Goal: Task Accomplishment & Management: Manage account settings

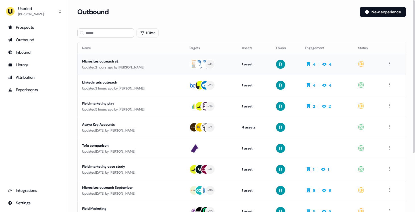
click at [101, 65] on div "Updated 2 hours ago by David Cruickshank" at bounding box center [131, 68] width 98 height 6
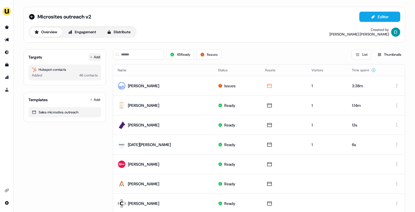
click at [90, 56] on icon at bounding box center [91, 57] width 3 height 3
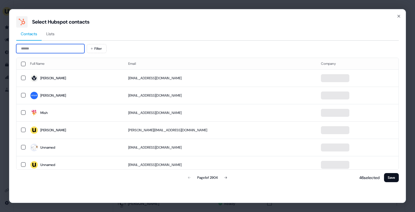
click at [35, 52] on input at bounding box center [50, 48] width 68 height 9
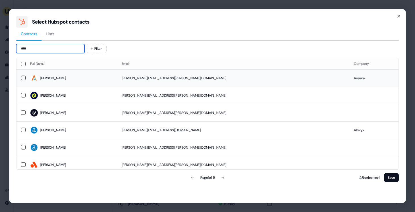
type input "****"
click at [142, 74] on td "brooke.novak@avalara.com" at bounding box center [233, 77] width 232 height 17
click at [394, 176] on button "Save" at bounding box center [391, 177] width 15 height 9
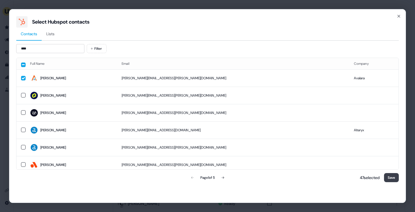
click at [394, 176] on button "Save" at bounding box center [391, 177] width 15 height 9
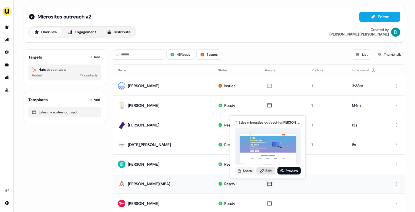
click at [264, 172] on icon at bounding box center [262, 171] width 5 height 5
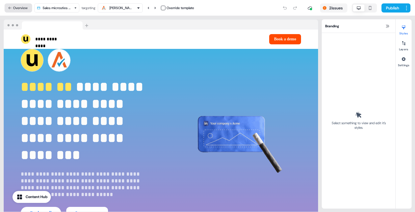
click at [27, 8] on button "Overview" at bounding box center [19, 7] width 28 height 9
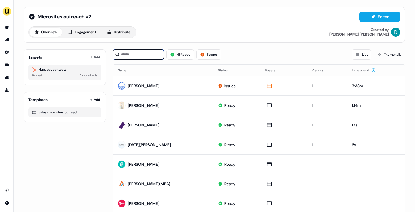
click at [135, 52] on input at bounding box center [138, 54] width 51 height 10
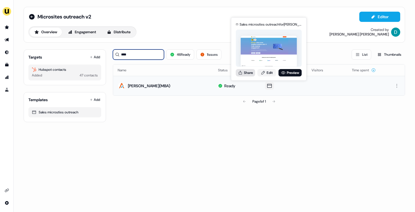
type input "****"
click at [244, 72] on button "Share" at bounding box center [245, 72] width 19 height 7
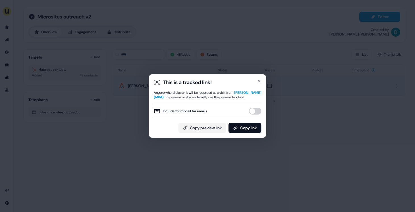
click at [254, 115] on button "Include thumbnail for emails" at bounding box center [255, 111] width 13 height 7
click at [252, 129] on button "Copy link" at bounding box center [245, 128] width 33 height 10
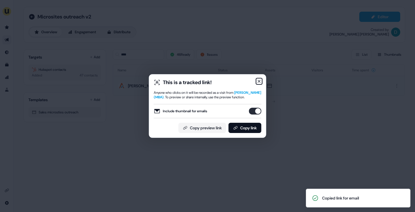
click at [258, 79] on icon "button" at bounding box center [259, 81] width 5 height 5
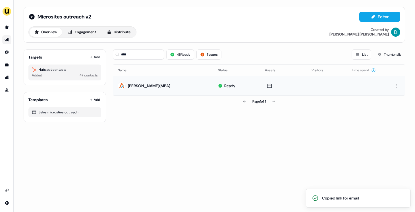
click at [95, 53] on div "Targets Add Hubspot contacts Added 47 contacts" at bounding box center [65, 67] width 82 height 36
click at [96, 57] on button "Add" at bounding box center [95, 57] width 13 height 8
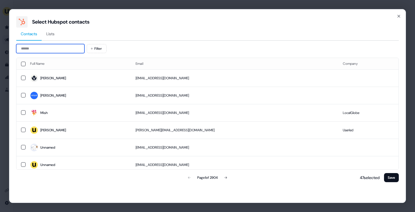
click at [34, 48] on input at bounding box center [50, 48] width 68 height 9
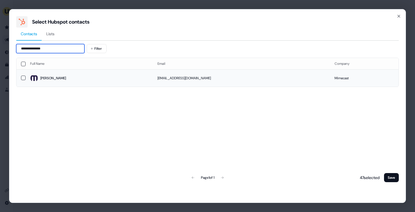
type input "**********"
click at [70, 81] on span "Tammy" at bounding box center [89, 78] width 118 height 8
click at [392, 177] on button "Save" at bounding box center [391, 177] width 15 height 9
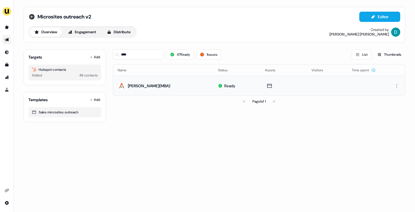
click at [31, 17] on icon at bounding box center [31, 16] width 7 height 7
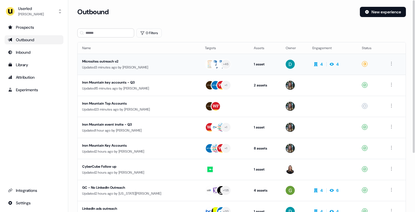
click at [148, 66] on div "Updated 3 minutes ago by David Cruickshank" at bounding box center [139, 68] width 114 height 6
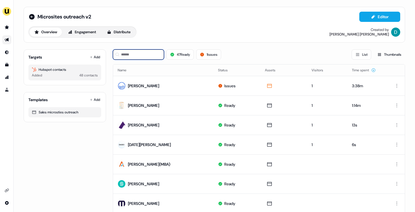
click at [131, 54] on input at bounding box center [138, 54] width 51 height 10
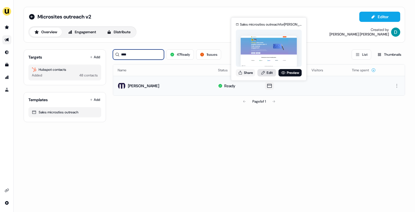
type input "****"
click at [264, 73] on icon at bounding box center [263, 73] width 3 height 4
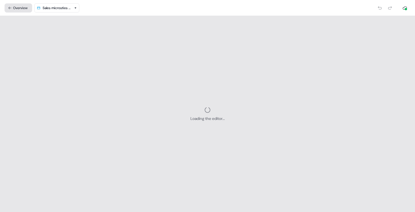
click at [20, 10] on button "Overview" at bounding box center [19, 7] width 28 height 9
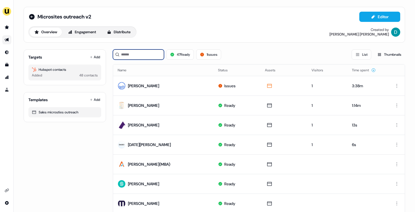
click at [159, 52] on input at bounding box center [138, 54] width 51 height 10
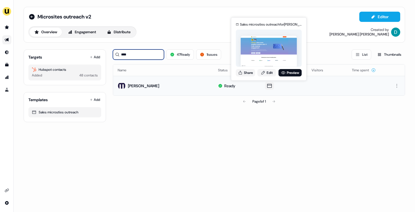
type input "****"
click at [265, 77] on div "Sales microsties outreach for Tammy Bernberg Share Edit Preview" at bounding box center [269, 48] width 68 height 59
click at [265, 72] on link "Edit" at bounding box center [267, 72] width 19 height 7
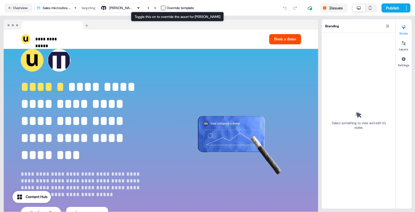
click at [164, 7] on button "button" at bounding box center [163, 8] width 5 height 5
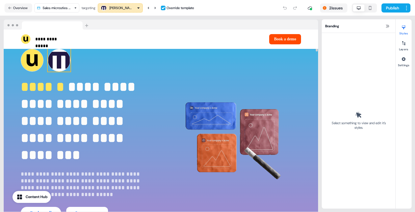
click at [68, 63] on img at bounding box center [59, 60] width 23 height 23
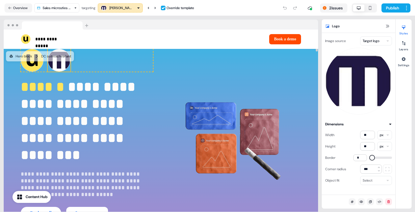
click at [375, 38] on html "**********" at bounding box center [207, 106] width 415 height 212
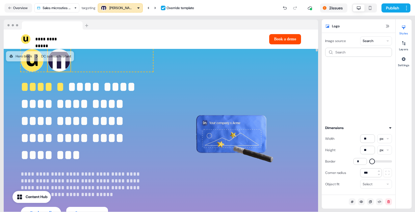
click at [356, 57] on div "Search" at bounding box center [358, 83] width 67 height 71
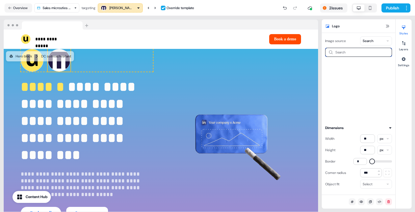
click at [355, 50] on input at bounding box center [358, 52] width 67 height 9
type input "********"
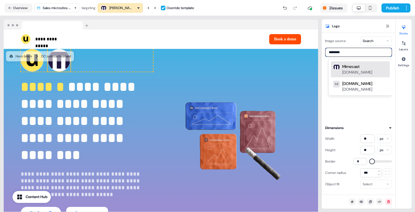
click at [370, 69] on div "Mimecast mimecast.com" at bounding box center [364, 69] width 45 height 11
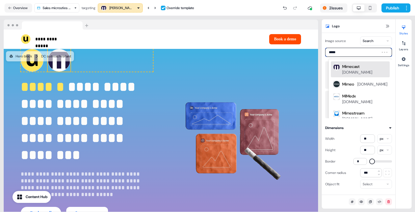
type input "******"
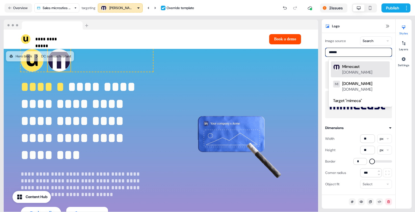
click at [355, 72] on div "mimecast.com" at bounding box center [357, 72] width 30 height 6
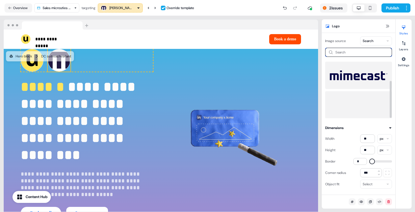
scroll to position [30, 0]
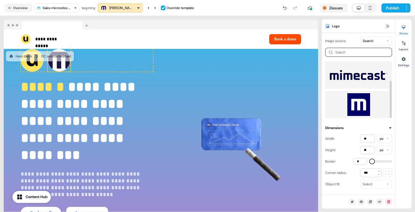
click at [357, 97] on img at bounding box center [359, 104] width 58 height 23
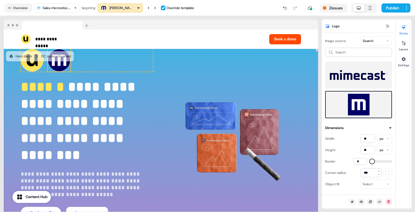
click at [61, 65] on img at bounding box center [59, 60] width 23 height 23
click at [374, 43] on html "**********" at bounding box center [207, 106] width 415 height 212
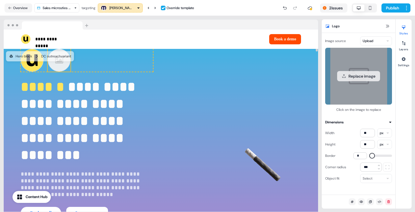
click at [369, 79] on button "Replace image" at bounding box center [358, 76] width 43 height 10
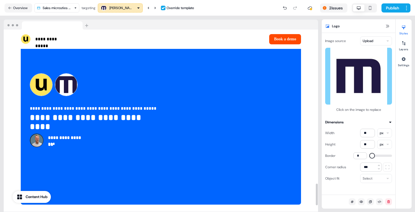
scroll to position [1294, 0]
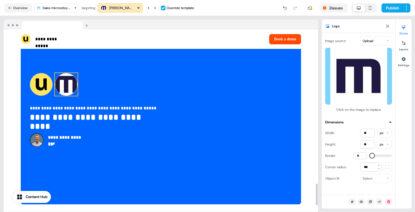
click at [70, 80] on img at bounding box center [66, 84] width 23 height 23
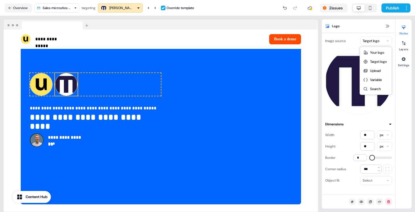
click at [379, 42] on html "**********" at bounding box center [207, 106] width 415 height 212
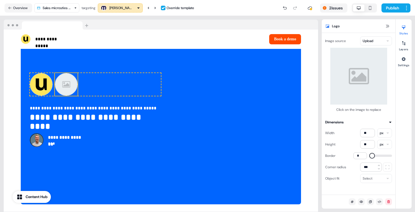
click at [357, 77] on button "Replace image" at bounding box center [358, 76] width 43 height 10
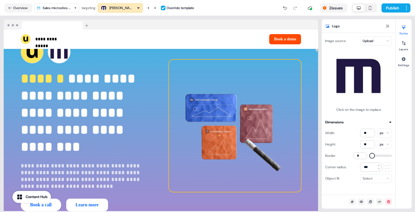
scroll to position [0, 0]
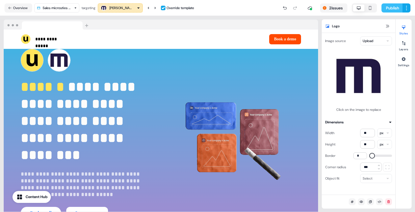
click at [394, 5] on button "Publish" at bounding box center [392, 7] width 21 height 9
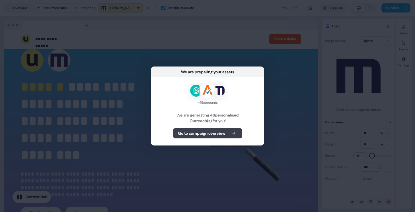
click at [223, 133] on b "Go to campaign overview" at bounding box center [201, 134] width 47 height 6
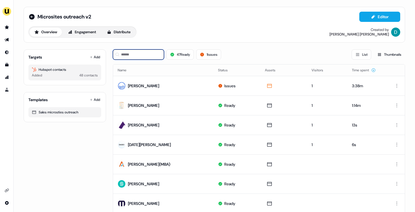
click at [150, 52] on input at bounding box center [138, 54] width 51 height 10
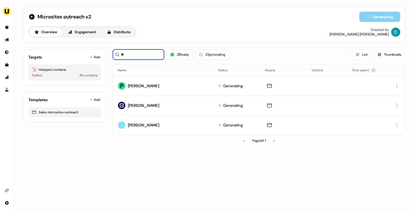
type input "*"
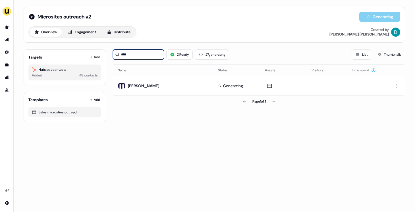
type input "****"
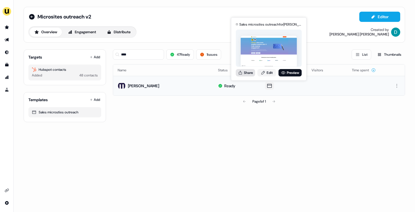
click at [245, 72] on button "Share" at bounding box center [245, 72] width 19 height 7
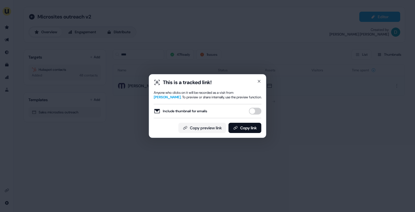
click at [257, 109] on button "Include thumbnail for emails" at bounding box center [255, 111] width 13 height 7
click at [255, 131] on button "Copy link" at bounding box center [245, 128] width 33 height 10
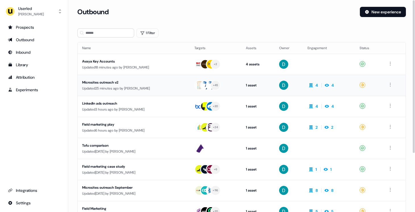
click at [132, 87] on div "Updated 25 minutes ago by [PERSON_NAME]" at bounding box center [133, 89] width 103 height 6
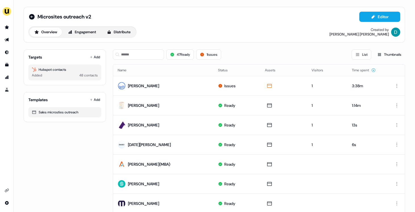
click at [86, 57] on div "Targets Add" at bounding box center [64, 57] width 73 height 6
click at [90, 59] on button "Add" at bounding box center [95, 57] width 13 height 8
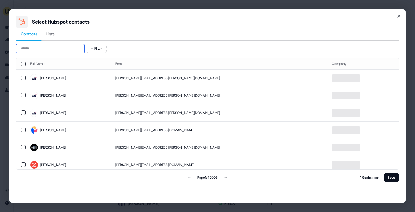
click at [36, 48] on input at bounding box center [50, 48] width 68 height 9
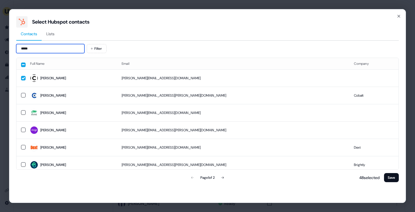
type input "*****"
drag, startPoint x: 401, startPoint y: 15, endPoint x: 398, endPoint y: 16, distance: 3.0
click at [401, 15] on div "Select Hubspot contacts Contacts Lists ***** Filter Full Name Email Company Tra…" at bounding box center [207, 106] width 397 height 194
click at [398, 16] on icon "button" at bounding box center [399, 16] width 5 height 5
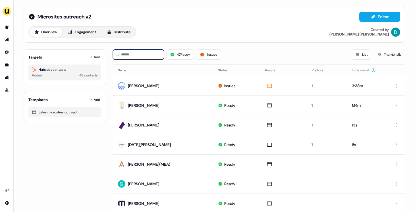
click at [144, 53] on input at bounding box center [138, 54] width 51 height 10
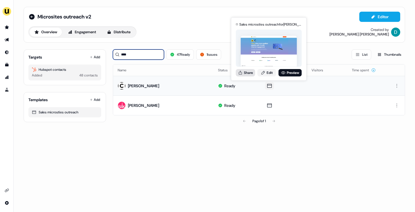
type input "****"
click at [242, 73] on icon at bounding box center [240, 73] width 3 height 4
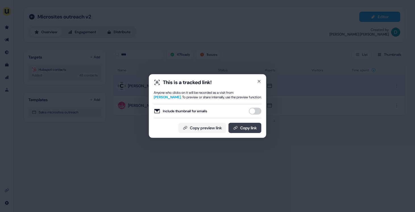
click at [251, 124] on button "Copy link" at bounding box center [245, 128] width 33 height 10
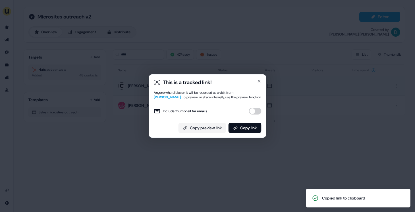
click at [253, 111] on button "Include thumbnail for emails" at bounding box center [255, 111] width 13 height 7
click at [258, 124] on button "Copy link" at bounding box center [245, 128] width 33 height 10
drag, startPoint x: 257, startPoint y: 78, endPoint x: 248, endPoint y: 73, distance: 10.6
click at [258, 78] on div "This is a tracked link! Anyone who clicks on it will be recorded as a visit fro…" at bounding box center [207, 106] width 117 height 64
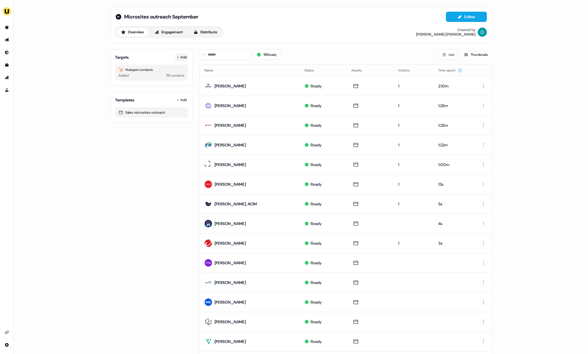
click at [182, 55] on button "Add" at bounding box center [181, 57] width 13 height 8
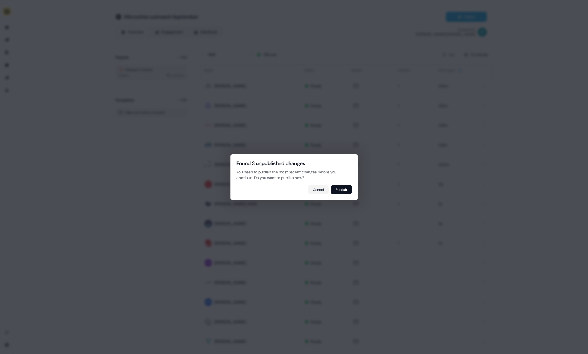
click at [180, 57] on div at bounding box center [294, 177] width 588 height 354
click at [126, 139] on div at bounding box center [294, 177] width 588 height 354
click at [319, 188] on button "Cancel" at bounding box center [319, 189] width 20 height 9
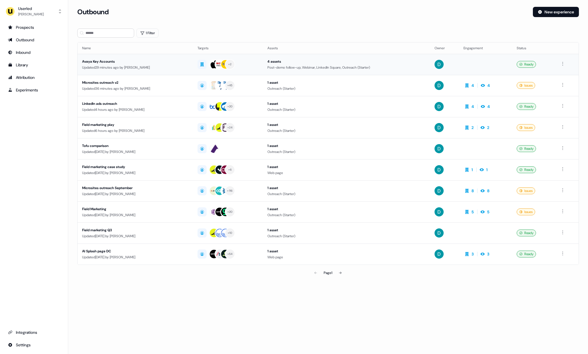
click at [152, 65] on div "Updated 29 minutes ago by James Johnson" at bounding box center [135, 68] width 106 height 6
click at [154, 93] on td "Microsites outreach v2 Updated 36 minutes ago by David Cruickshank" at bounding box center [135, 85] width 115 height 21
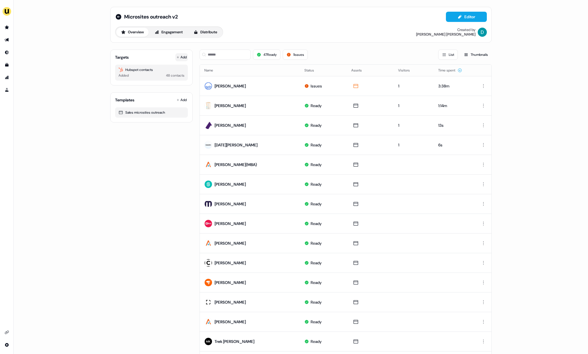
click at [182, 56] on button "Add" at bounding box center [181, 57] width 13 height 8
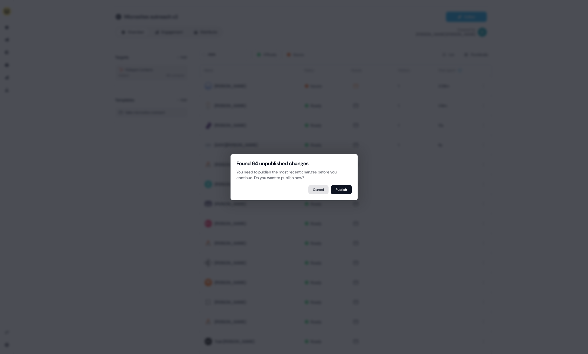
click at [315, 191] on button "Cancel" at bounding box center [319, 189] width 20 height 9
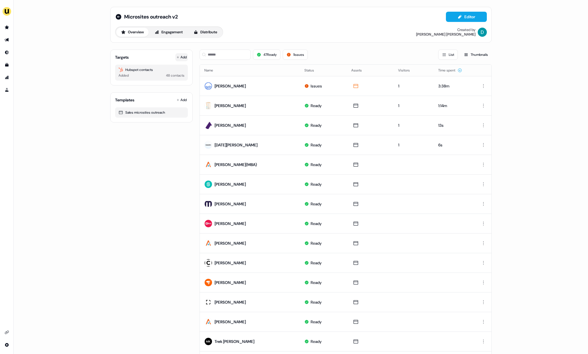
click at [183, 58] on button "Add" at bounding box center [181, 57] width 13 height 8
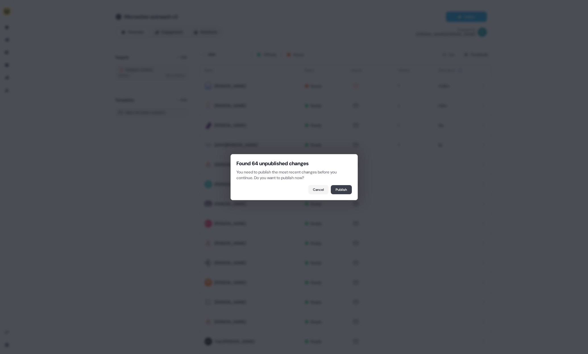
click at [341, 190] on button "Publish" at bounding box center [341, 189] width 21 height 9
click at [337, 183] on div "Conflict detected The experience has been updated by someone else. Please refre…" at bounding box center [294, 177] width 127 height 46
click at [338, 189] on button "Refresh" at bounding box center [341, 189] width 22 height 9
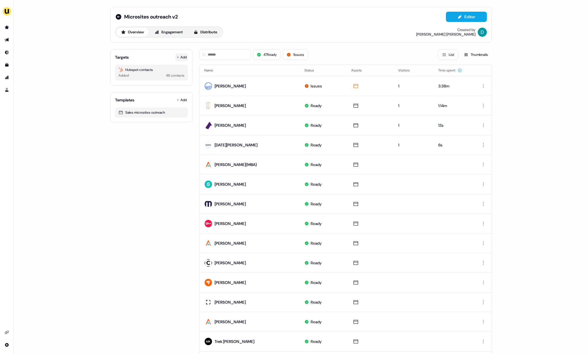
click at [185, 55] on button "Add" at bounding box center [181, 57] width 13 height 8
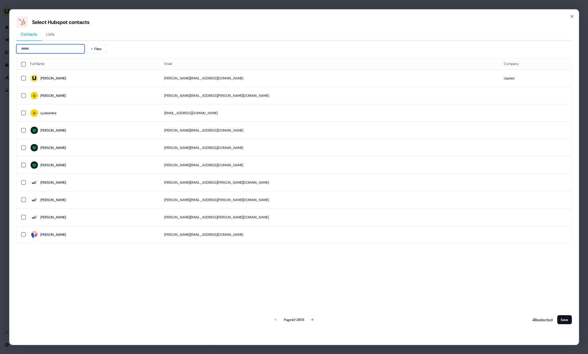
click at [64, 47] on input at bounding box center [50, 48] width 68 height 9
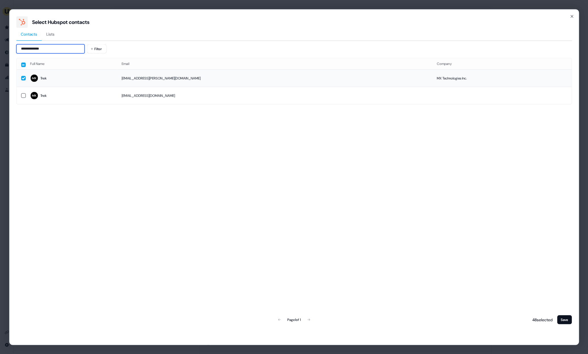
type input "**********"
click at [92, 82] on span "Trek" at bounding box center [71, 78] width 82 height 8
click at [346, 82] on td "trek.robinson@mx.com" at bounding box center [274, 77] width 315 height 17
click at [573, 14] on icon "button" at bounding box center [572, 16] width 5 height 5
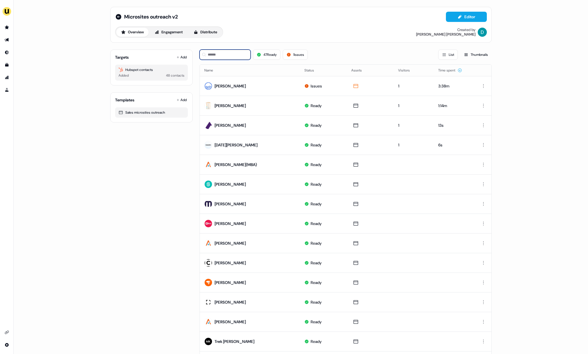
click at [227, 55] on input at bounding box center [225, 54] width 51 height 10
type input "*"
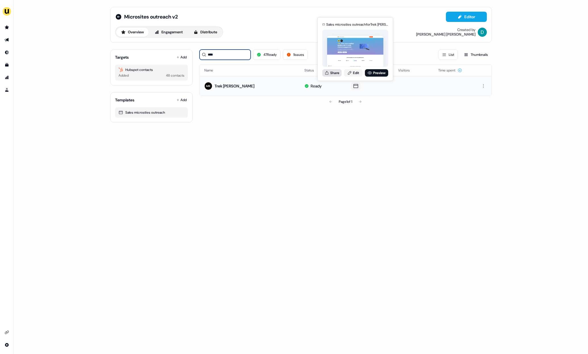
type input "****"
click at [336, 75] on button "Share" at bounding box center [332, 72] width 19 height 7
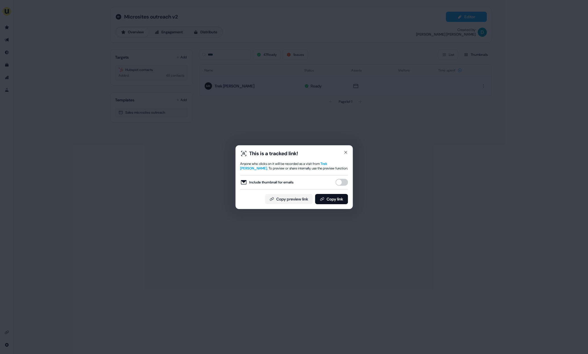
click at [342, 179] on button "Include thumbnail for emails" at bounding box center [342, 182] width 13 height 7
click at [337, 200] on button "Copy link" at bounding box center [331, 199] width 33 height 10
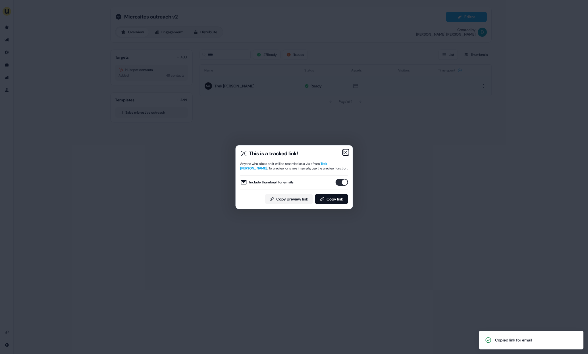
click at [346, 151] on icon "button" at bounding box center [346, 152] width 2 height 2
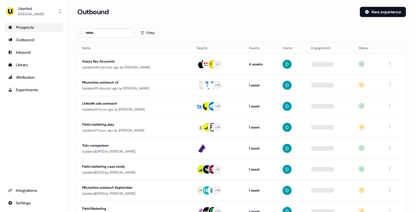
click at [45, 25] on div "Prospects" at bounding box center [34, 27] width 52 height 6
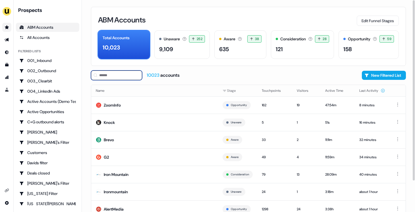
click at [125, 77] on input at bounding box center [116, 76] width 51 height 10
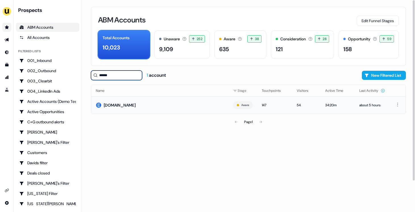
type input "******"
click at [135, 111] on td "Checkout.com" at bounding box center [159, 104] width 137 height 17
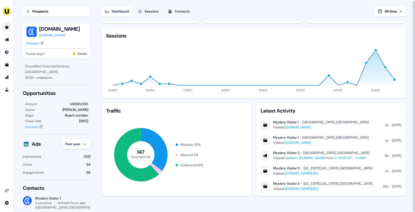
scroll to position [77, 0]
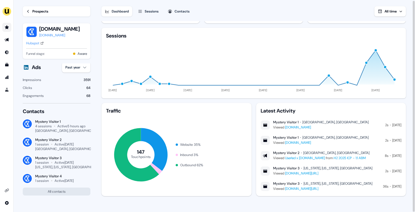
click at [63, 129] on div "Amsterdam, The Netherlands" at bounding box center [68, 131] width 67 height 5
click at [162, 9] on button "Sessions" at bounding box center [149, 11] width 28 height 10
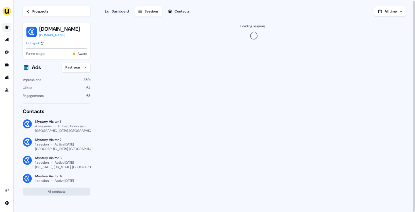
click at [179, 9] on div "Contacts" at bounding box center [182, 12] width 15 height 6
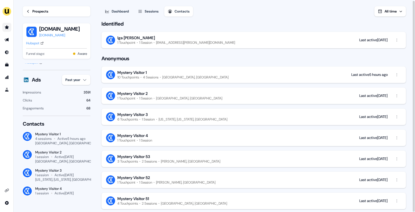
scroll to position [8, 0]
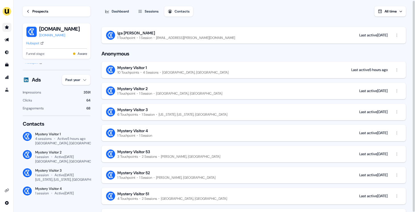
click at [236, 74] on button "Mystery Visitor 1 10 Touchpoints 4 Sessions Amsterdam, The Netherlands Last act…" at bounding box center [254, 70] width 305 height 16
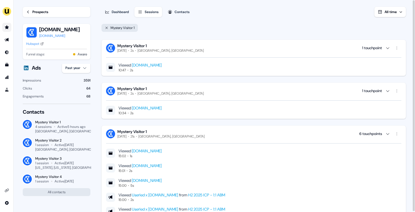
click at [143, 63] on link "www.userled.io" at bounding box center [147, 65] width 30 height 5
click at [53, 11] on link "Prospects" at bounding box center [57, 12] width 68 height 10
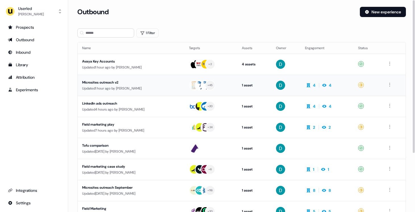
click at [110, 82] on div "Microsites outreach v2" at bounding box center [131, 83] width 98 height 6
click at [26, 28] on div "Prospects" at bounding box center [34, 27] width 52 height 6
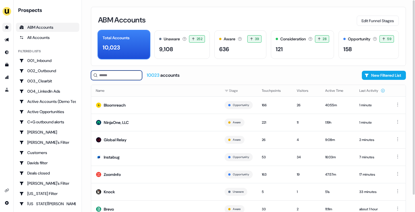
click at [108, 79] on input at bounding box center [116, 76] width 51 height 10
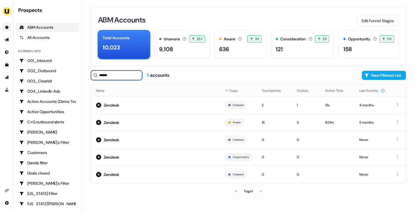
type input "******"
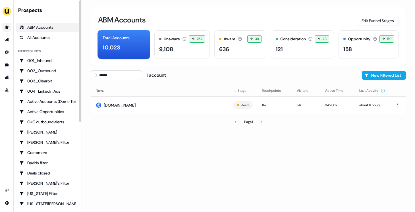
click at [8, 28] on icon "Go to prospects" at bounding box center [7, 27] width 5 height 5
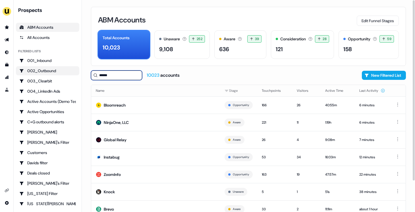
drag, startPoint x: 124, startPoint y: 79, endPoint x: 78, endPoint y: 72, distance: 46.0
click at [78, 72] on div "Prospects ABM Accounts All Accounts Filtered lists 001_Inbound 002_Outbound 003…" at bounding box center [207, 106] width 415 height 212
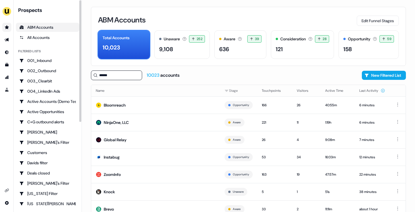
click at [4, 26] on link "Go to prospects" at bounding box center [6, 27] width 9 height 9
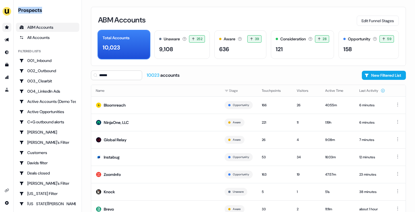
click at [4, 26] on link "Go to prospects" at bounding box center [6, 27] width 9 height 9
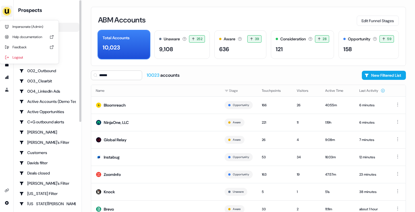
click at [5, 12] on img "side nav menu" at bounding box center [6, 11] width 9 height 9
click at [5, 13] on img "side nav menu" at bounding box center [6, 11] width 9 height 9
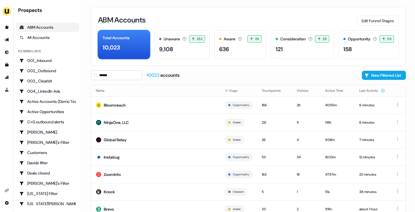
click at [8, 33] on ul "side nav menu" at bounding box center [6, 59] width 13 height 72
click at [8, 36] on link "Go to outbound experience" at bounding box center [6, 39] width 9 height 9
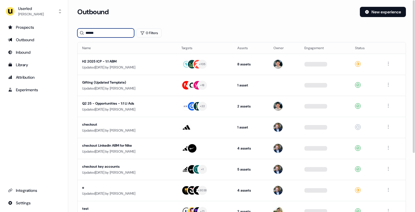
click at [120, 35] on input "******" at bounding box center [105, 32] width 57 height 9
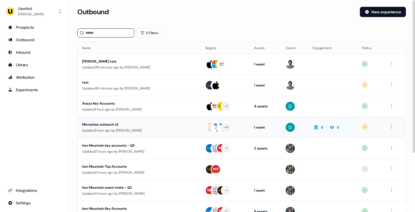
click at [162, 127] on div "Microsites outreach v2" at bounding box center [134, 125] width 104 height 6
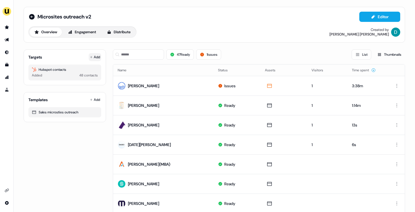
click at [92, 59] on button "Add" at bounding box center [95, 57] width 13 height 8
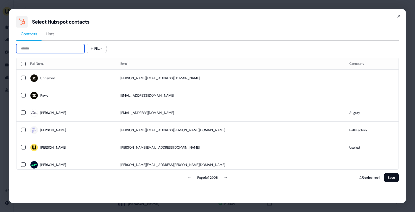
click at [38, 49] on input at bounding box center [50, 48] width 68 height 9
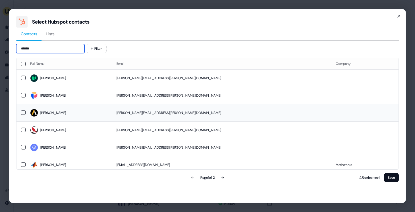
type input "*****"
click at [139, 120] on td "ciara.horgan@ansys.com" at bounding box center [221, 112] width 219 height 17
click at [394, 177] on button "Save" at bounding box center [391, 177] width 15 height 9
click at [393, 179] on button "Save" at bounding box center [391, 177] width 15 height 9
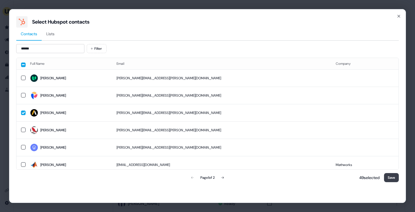
click at [393, 179] on button "Save" at bounding box center [391, 177] width 15 height 9
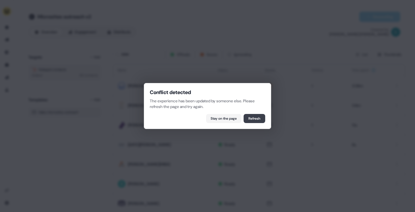
click at [253, 115] on button "Refresh" at bounding box center [255, 118] width 22 height 9
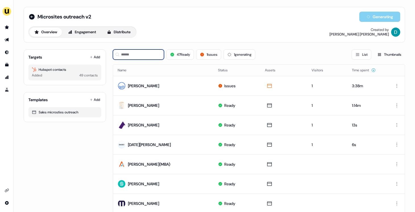
click at [129, 58] on input at bounding box center [138, 54] width 51 height 10
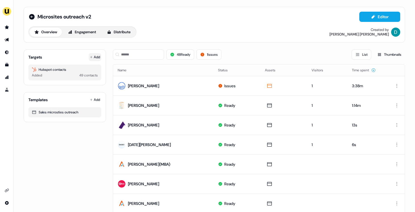
click at [97, 57] on button "Add" at bounding box center [95, 57] width 13 height 8
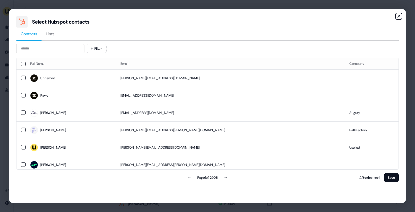
click at [397, 16] on icon "button" at bounding box center [399, 16] width 5 height 5
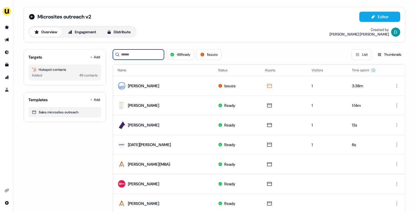
click at [154, 55] on input at bounding box center [138, 54] width 51 height 10
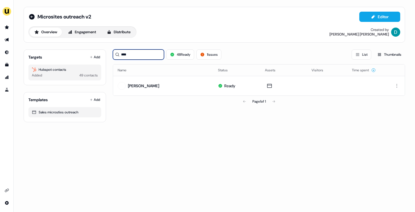
type input "****"
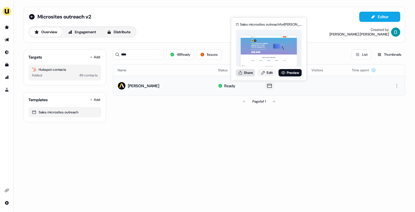
click at [244, 73] on button "Share" at bounding box center [245, 72] width 19 height 7
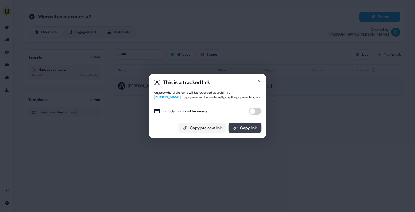
click at [245, 131] on button "Copy link" at bounding box center [245, 128] width 33 height 10
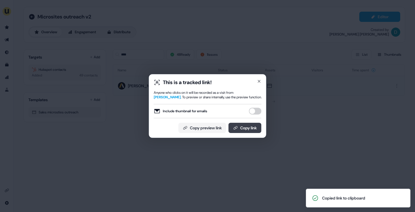
click at [245, 128] on button "Copy link" at bounding box center [245, 128] width 33 height 10
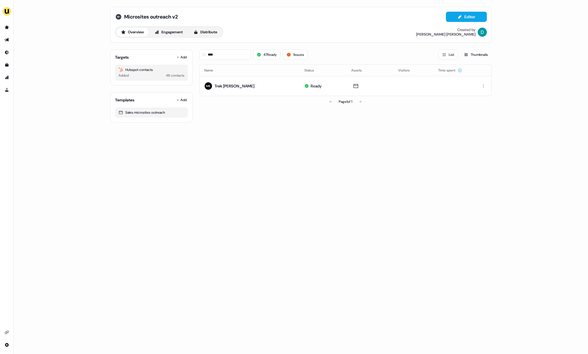
click at [119, 19] on icon at bounding box center [118, 16] width 7 height 7
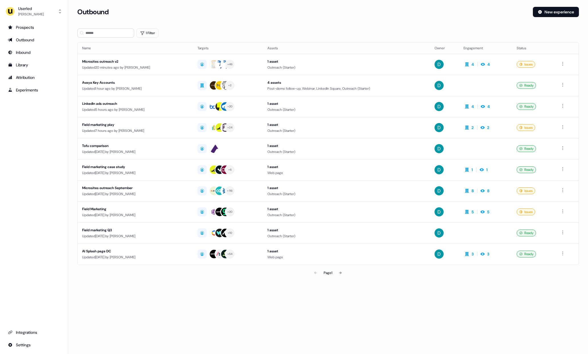
click at [57, 33] on ul "Prospects Outbound Inbound Library Attribution Experiments" at bounding box center [34, 59] width 59 height 72
click at [49, 28] on div "Prospects" at bounding box center [34, 27] width 52 height 6
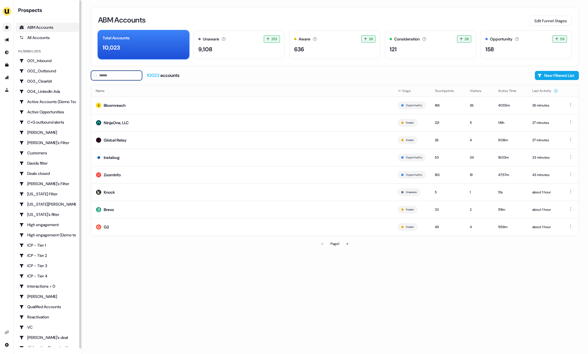
click at [133, 76] on input at bounding box center [116, 76] width 51 height 10
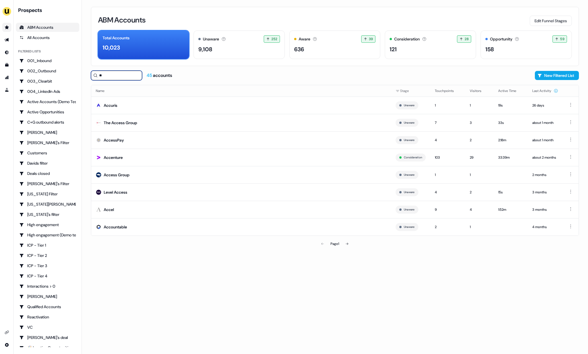
type input "*"
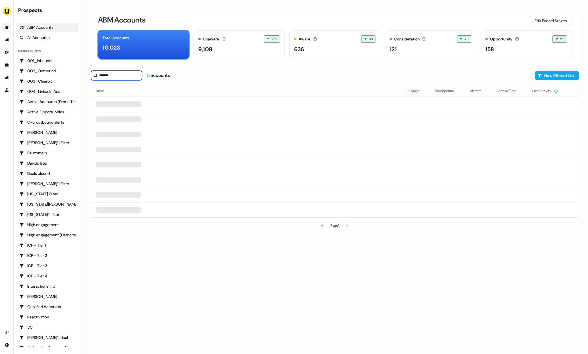
type input "********"
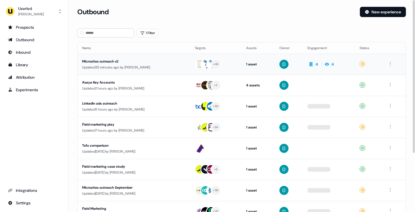
click at [113, 58] on td "Microsites outreach v2 Updated 35 minutes ago by [PERSON_NAME]" at bounding box center [134, 64] width 113 height 21
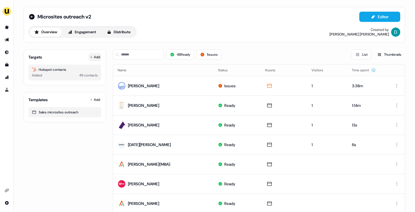
click at [93, 56] on button "Add" at bounding box center [95, 57] width 13 height 8
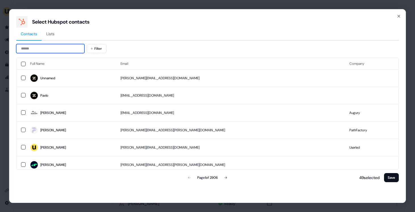
click at [57, 46] on input at bounding box center [50, 48] width 68 height 9
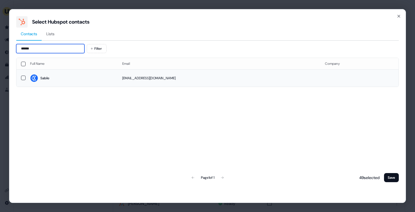
type input "******"
click at [67, 80] on span "Sabile" at bounding box center [71, 78] width 83 height 8
click at [389, 177] on button "Save" at bounding box center [391, 177] width 15 height 9
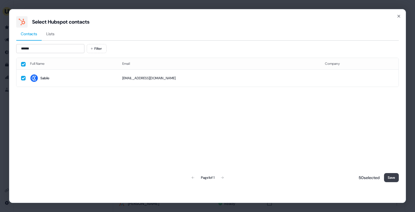
click at [389, 177] on button "Save" at bounding box center [391, 177] width 15 height 9
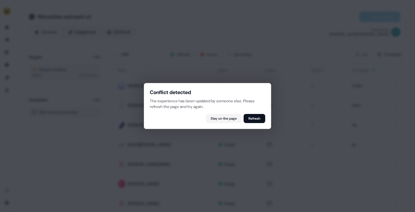
click at [268, 119] on div "Conflict detected The experience has been updated by someone else. Please refre…" at bounding box center [207, 106] width 127 height 46
click at [259, 118] on button "Refresh" at bounding box center [255, 118] width 22 height 9
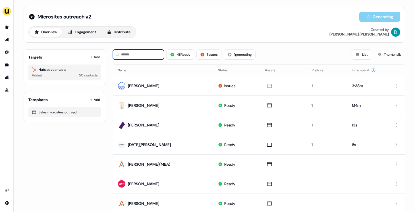
click at [140, 55] on input at bounding box center [138, 54] width 51 height 10
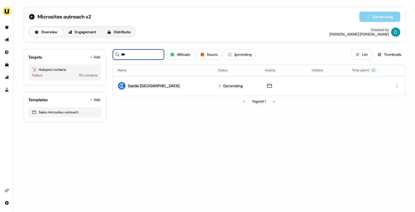
type input "***"
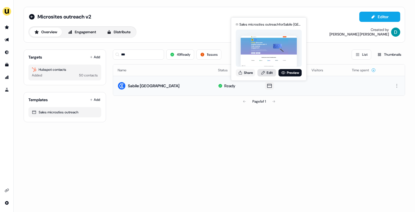
click at [267, 74] on link "Edit" at bounding box center [267, 72] width 19 height 7
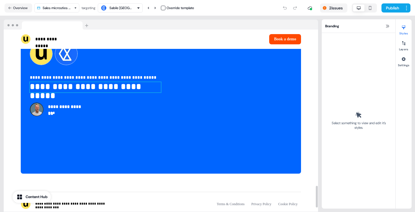
scroll to position [1326, 0]
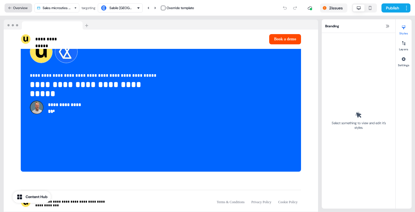
click at [27, 10] on button "Overview" at bounding box center [19, 7] width 28 height 9
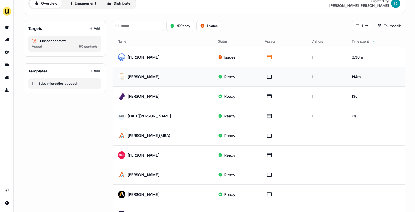
scroll to position [28, 0]
click at [147, 22] on input at bounding box center [138, 26] width 51 height 10
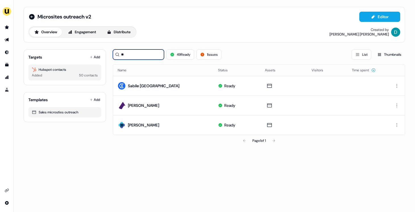
scroll to position [0, 0]
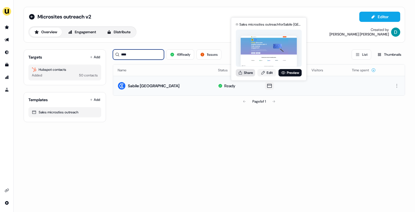
type input "****"
click at [248, 73] on button "Share" at bounding box center [245, 72] width 19 height 7
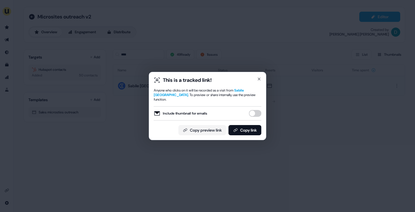
click at [258, 113] on button "Include thumbnail for emails" at bounding box center [255, 113] width 13 height 7
click at [257, 122] on div "This is a tracked link! Anyone who clicks on it will be recorded as a visit fro…" at bounding box center [208, 106] width 108 height 59
click at [256, 125] on button "Copy link" at bounding box center [245, 130] width 33 height 10
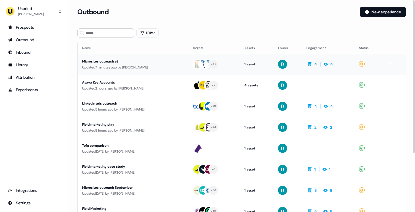
click at [125, 56] on td "Microsites outreach v2 Updated 7 minutes ago by [PERSON_NAME]" at bounding box center [133, 64] width 110 height 21
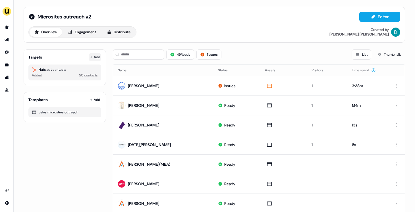
click at [90, 59] on button "Add" at bounding box center [95, 57] width 13 height 8
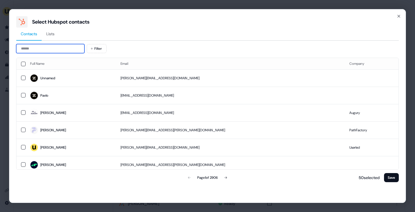
click at [63, 53] on input at bounding box center [50, 48] width 68 height 9
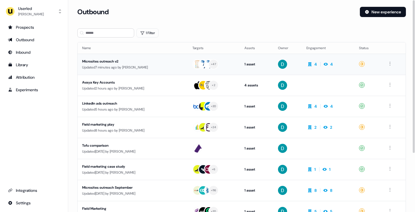
click at [108, 66] on div "Updated 7 minutes ago by David Cruickshank" at bounding box center [132, 68] width 101 height 6
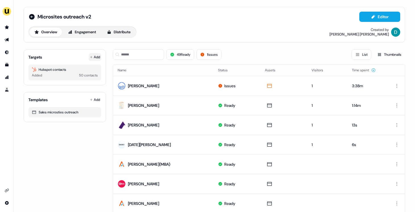
click at [91, 59] on button "Add" at bounding box center [95, 57] width 13 height 8
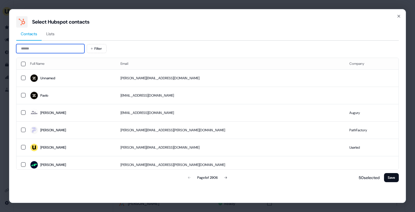
click at [49, 49] on input at bounding box center [50, 48] width 68 height 9
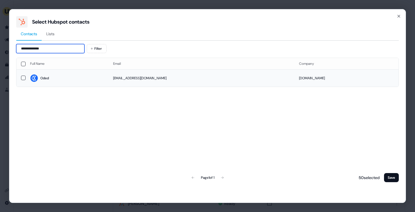
type input "**********"
click at [60, 82] on td "Oded" at bounding box center [67, 77] width 83 height 17
click at [395, 176] on button "Save" at bounding box center [391, 177] width 15 height 9
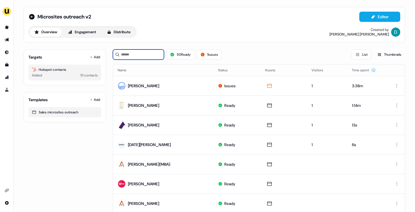
click at [126, 58] on input at bounding box center [138, 54] width 51 height 10
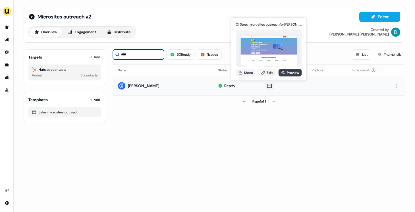
type input "****"
click at [292, 72] on link "Preview" at bounding box center [290, 72] width 23 height 7
click at [246, 70] on button "Share" at bounding box center [245, 72] width 19 height 7
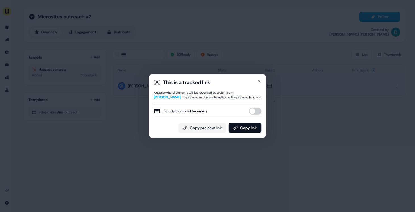
click at [255, 111] on button "Include thumbnail for emails" at bounding box center [255, 111] width 13 height 7
click at [253, 128] on button "Copy link" at bounding box center [245, 128] width 33 height 10
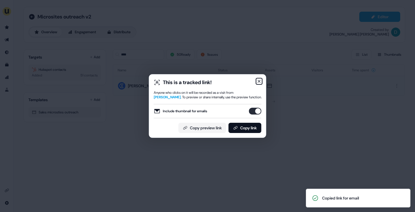
click at [259, 81] on icon "button" at bounding box center [259, 81] width 2 height 2
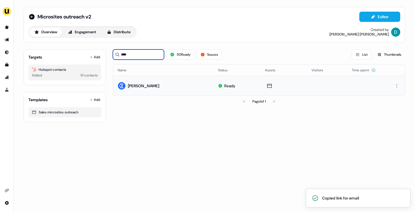
drag, startPoint x: 133, startPoint y: 53, endPoint x: 121, endPoint y: 53, distance: 12.2
click at [121, 53] on input "****" at bounding box center [138, 54] width 51 height 10
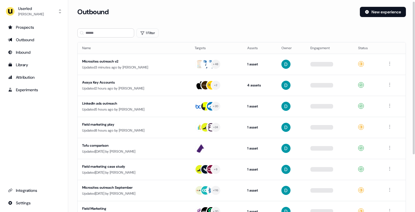
scroll to position [6, 0]
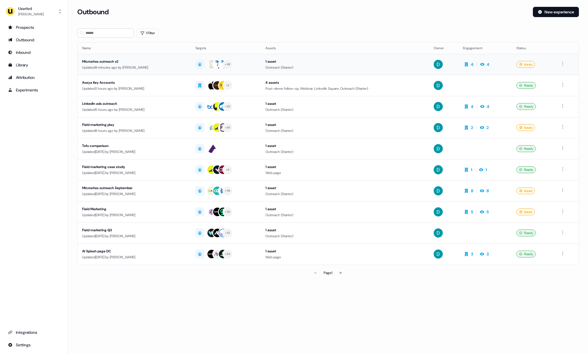
click at [143, 67] on div "Updated 9 minutes ago by [PERSON_NAME]" at bounding box center [134, 68] width 104 height 6
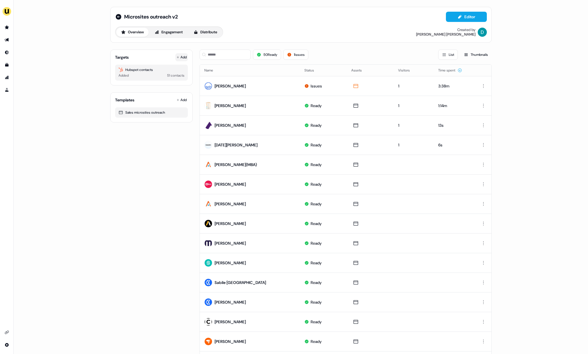
click at [177, 58] on icon at bounding box center [178, 57] width 3 height 3
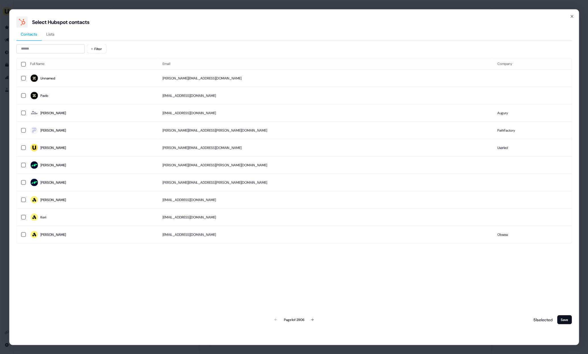
click at [46, 54] on div "Filter Full Name Email Company Unnamed sophie.ambridge@zendesk.com Pavlo pavlo.…" at bounding box center [294, 184] width 556 height 281
click at [43, 52] on input at bounding box center [50, 48] width 68 height 9
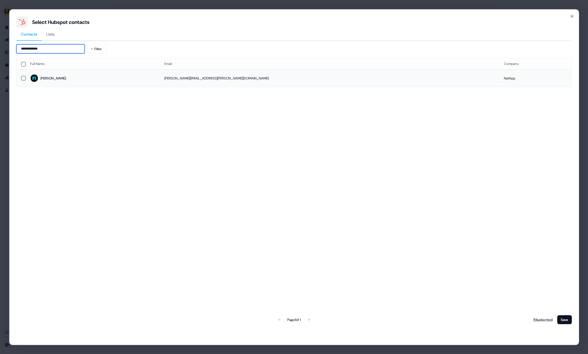
type input "**********"
click at [102, 84] on td "Christopher" at bounding box center [93, 77] width 134 height 17
click at [566, 321] on button "Save" at bounding box center [564, 319] width 15 height 9
click at [567, 316] on button "Save" at bounding box center [564, 319] width 15 height 9
click at [567, 315] on button "Save" at bounding box center [564, 319] width 15 height 9
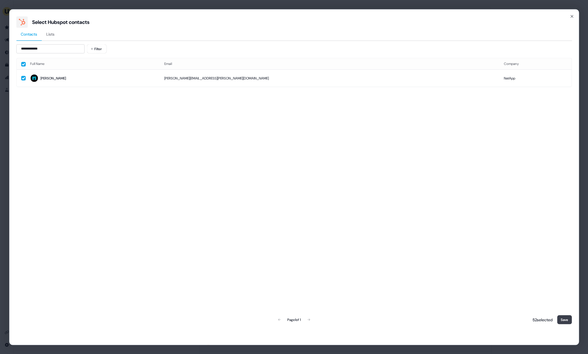
click at [567, 315] on button "Save" at bounding box center [564, 319] width 15 height 9
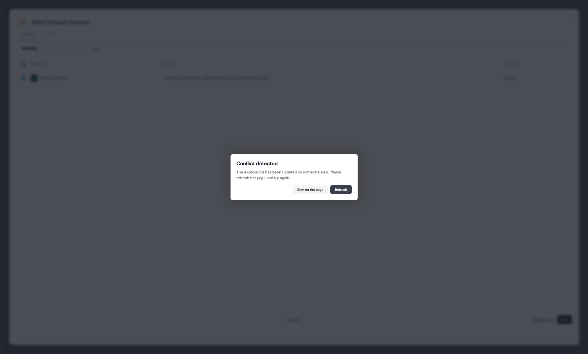
click at [347, 185] on button "Refresh" at bounding box center [341, 189] width 22 height 9
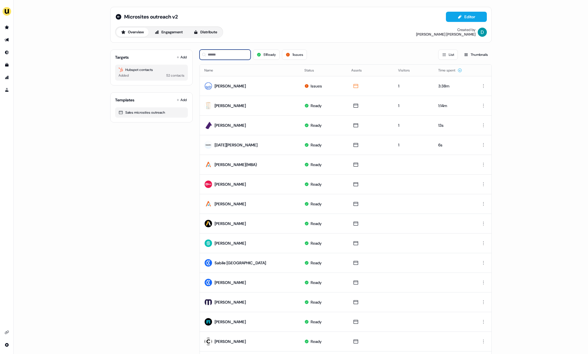
click at [235, 56] on input at bounding box center [225, 54] width 51 height 10
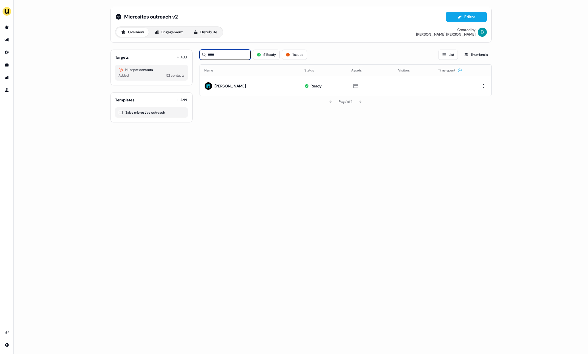
type input "*****"
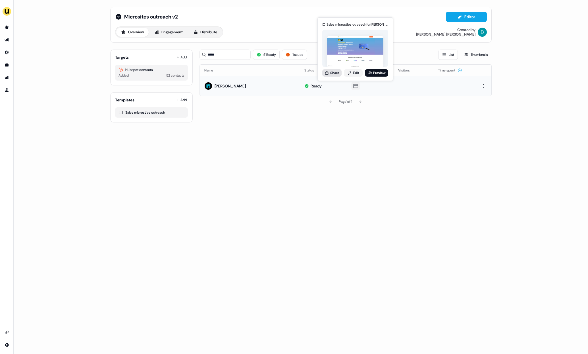
click at [336, 71] on button "Share" at bounding box center [332, 72] width 19 height 7
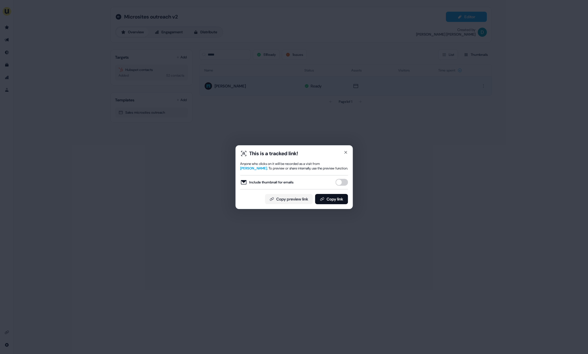
click at [345, 183] on button "Include thumbnail for emails" at bounding box center [342, 182] width 13 height 7
click at [341, 198] on button "Copy link" at bounding box center [331, 199] width 33 height 10
click at [347, 149] on div "This is a tracked link! Anyone who clicks on it will be recorded as a visit fro…" at bounding box center [293, 177] width 117 height 64
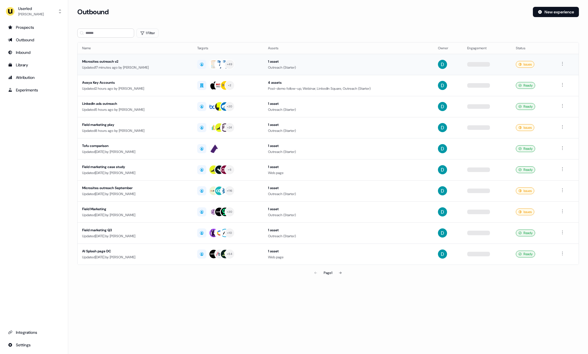
click at [140, 62] on div "Microsites outreach v2" at bounding box center [135, 62] width 106 height 6
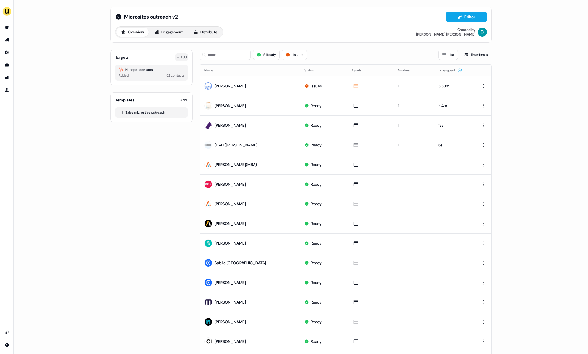
click at [183, 58] on button "Add" at bounding box center [181, 57] width 13 height 8
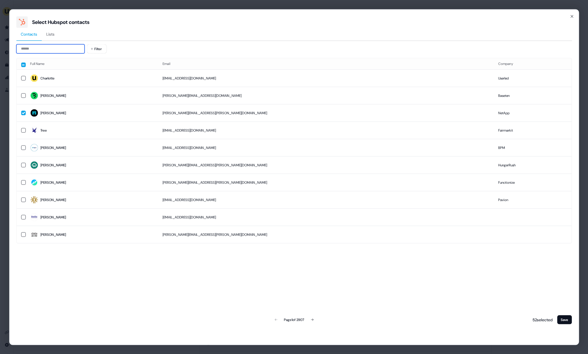
click at [46, 49] on input at bounding box center [50, 48] width 68 height 9
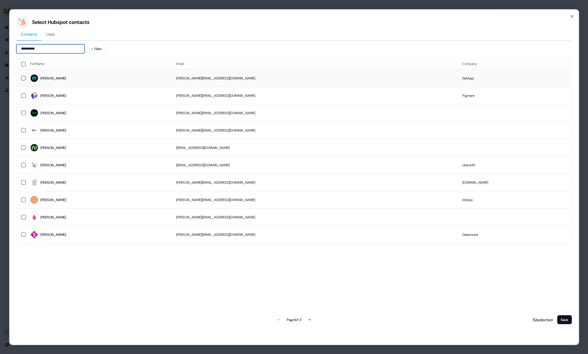
type input "*********"
click at [65, 76] on span "Alexandre" at bounding box center [98, 78] width 137 height 8
click at [565, 322] on button "Save" at bounding box center [564, 319] width 15 height 9
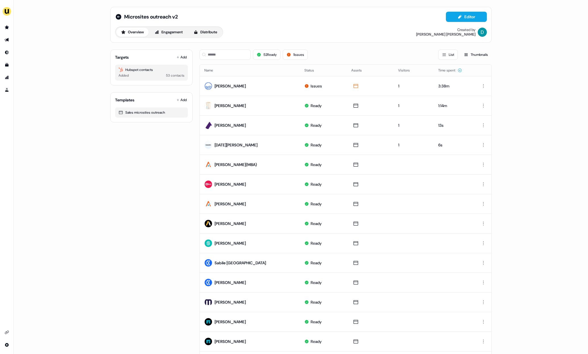
click at [111, 16] on div "Microsites outreach v2 Editor Overview Engagement Distribute Created by David C…" at bounding box center [301, 25] width 382 height 36
click at [113, 18] on div "Microsites outreach v2 Editor Overview Engagement Distribute Created by David C…" at bounding box center [301, 25] width 382 height 36
click at [115, 18] on icon at bounding box center [118, 16] width 7 height 7
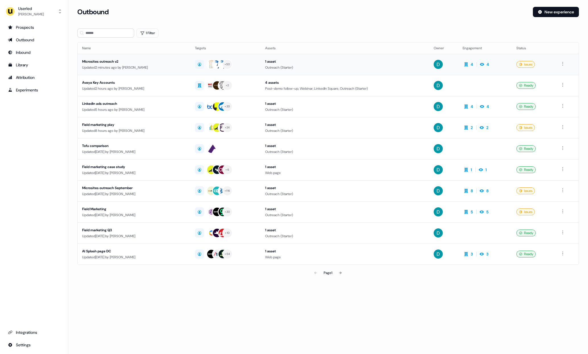
click at [152, 64] on div "Microsites outreach v2" at bounding box center [134, 62] width 104 height 6
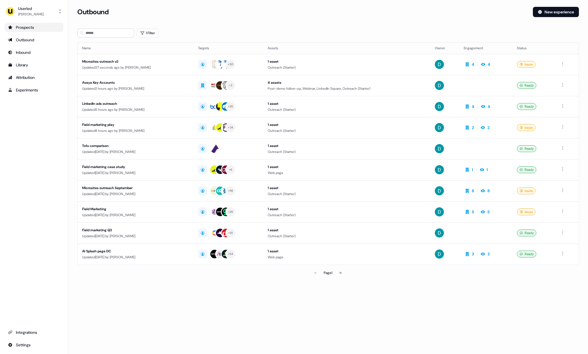
click at [43, 28] on div "Prospects" at bounding box center [34, 27] width 52 height 6
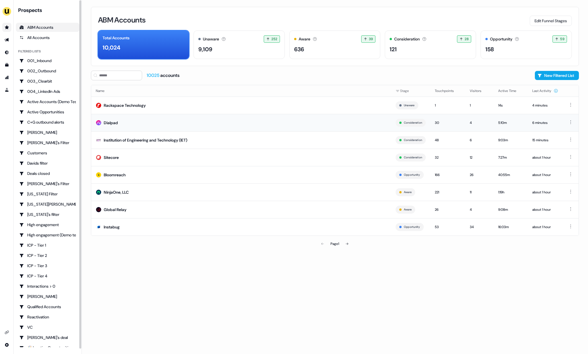
click at [164, 124] on td "Dialpad" at bounding box center [241, 122] width 300 height 17
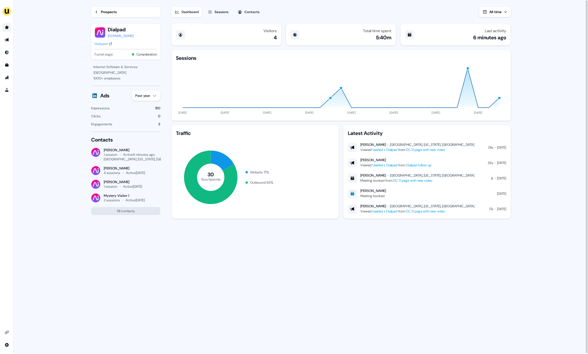
click at [427, 148] on link "DC 1:1 page with new video" at bounding box center [425, 149] width 39 height 5
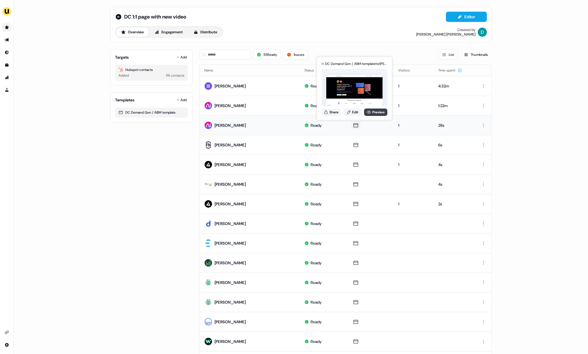
click at [376, 114] on link "Preview" at bounding box center [375, 111] width 23 height 7
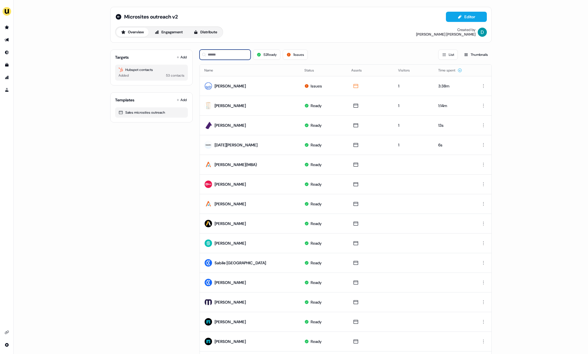
click at [220, 54] on input at bounding box center [225, 54] width 51 height 10
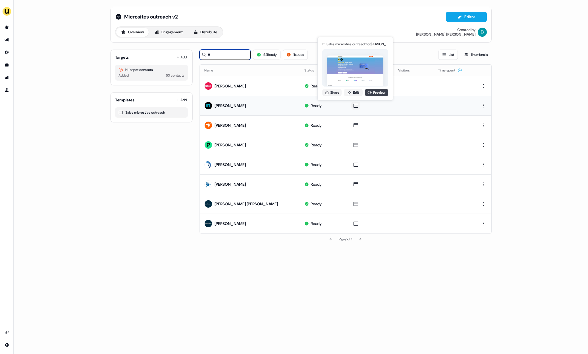
type input "**"
click at [369, 92] on icon at bounding box center [370, 92] width 4 height 3
click at [332, 93] on button "Share" at bounding box center [332, 92] width 19 height 7
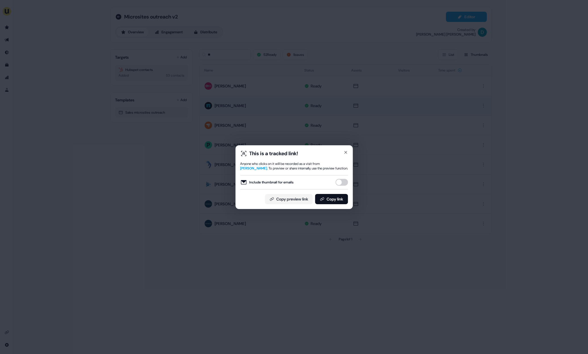
click at [342, 180] on button "Include thumbnail for emails" at bounding box center [342, 182] width 13 height 7
click at [340, 198] on button "Copy link" at bounding box center [331, 199] width 33 height 10
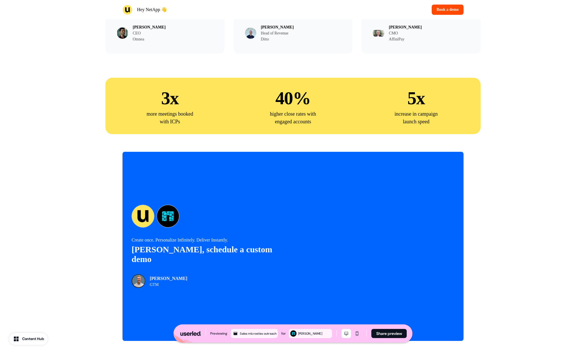
scroll to position [1170, 0]
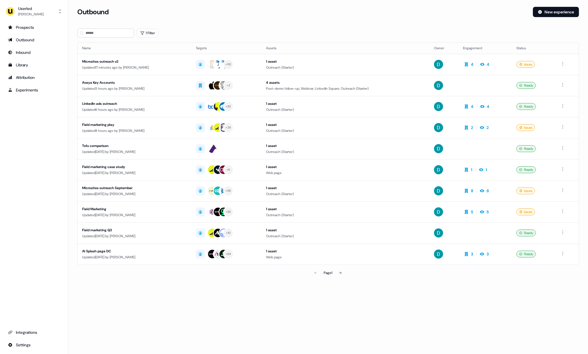
click at [37, 326] on div "Prospects Outbound Inbound Library Attribution Experiments Integrations Settings" at bounding box center [34, 186] width 59 height 326
click at [37, 331] on div "Integrations" at bounding box center [34, 332] width 52 height 6
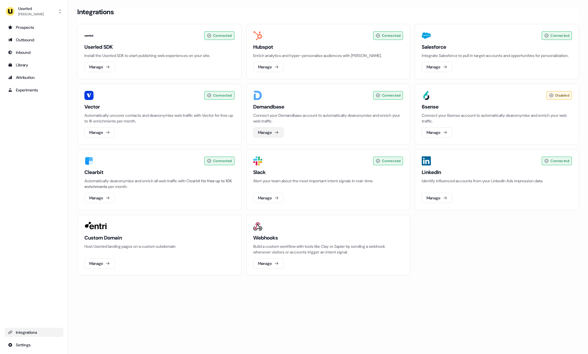
click at [265, 137] on button "Manage" at bounding box center [268, 132] width 30 height 10
click at [309, 117] on div "Demandbase Connect your Demandbase account to automatically deanonymise and enr…" at bounding box center [328, 113] width 150 height 20
click at [385, 106] on div "Connected Demandbase Connect your Demandbase account to automatically deanonymi…" at bounding box center [328, 114] width 164 height 61
click at [32, 28] on div "Prospects" at bounding box center [34, 27] width 52 height 6
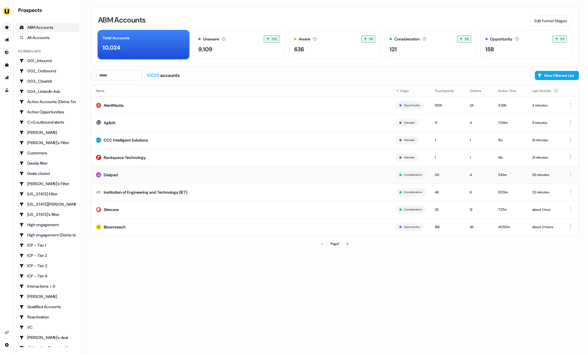
click at [170, 172] on td "Dialpad" at bounding box center [241, 174] width 300 height 17
click at [346, 246] on button at bounding box center [347, 243] width 11 height 11
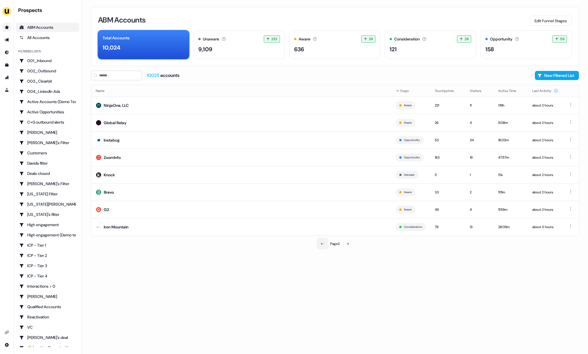
click at [318, 241] on button at bounding box center [322, 243] width 11 height 11
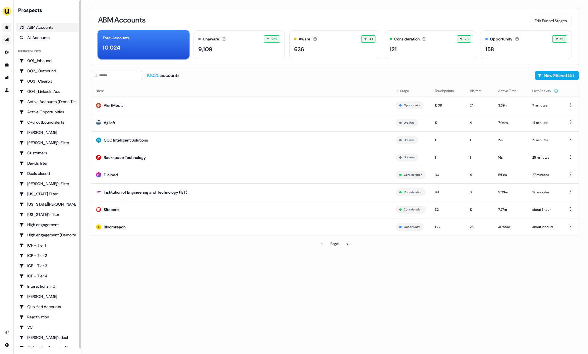
click at [9, 39] on link "Go to outbound experience" at bounding box center [6, 39] width 9 height 9
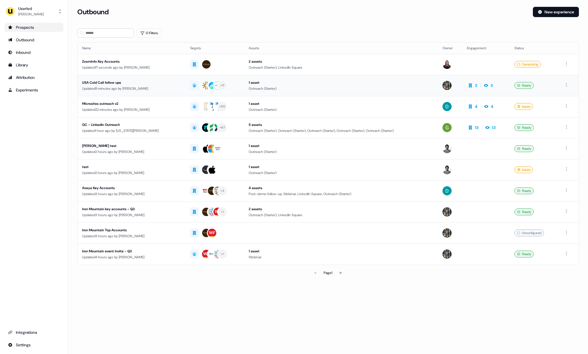
click at [154, 80] on div "USA Cold Call follow ups" at bounding box center [131, 83] width 99 height 6
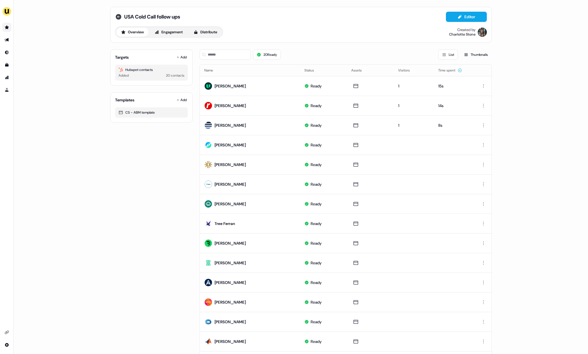
click at [116, 17] on icon at bounding box center [119, 17] width 6 height 6
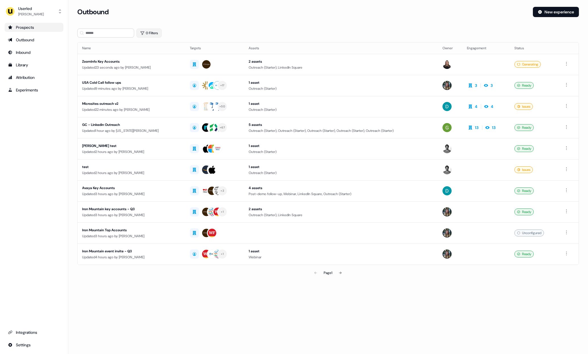
drag, startPoint x: 149, startPoint y: 29, endPoint x: 148, endPoint y: 35, distance: 6.1
click at [150, 30] on button "0 Filters" at bounding box center [149, 32] width 25 height 9
click at [159, 61] on html "For the best experience switch devices to a bigger screen. Go to [DOMAIN_NAME] …" at bounding box center [294, 177] width 588 height 354
drag, startPoint x: 158, startPoint y: 75, endPoint x: 161, endPoint y: 81, distance: 6.9
click at [158, 75] on div "Owner" at bounding box center [184, 78] width 82 height 9
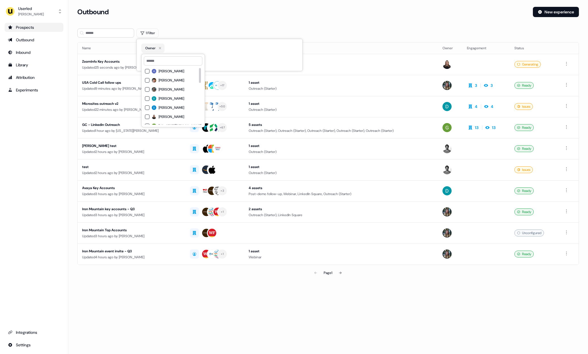
click at [171, 98] on span "[PERSON_NAME]" at bounding box center [172, 98] width 26 height 5
click at [212, 25] on section "Loading... Outbound New experience 1 Filter Name Targets Assets Owner Engagemen…" at bounding box center [328, 150] width 520 height 287
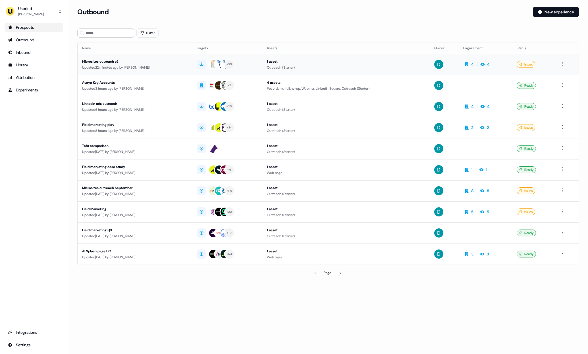
click at [165, 65] on div "Updated 22 minutes ago by [PERSON_NAME]" at bounding box center [135, 68] width 106 height 6
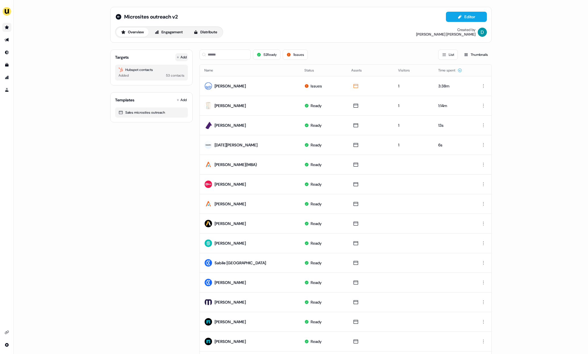
click at [175, 57] on button "Add" at bounding box center [181, 57] width 13 height 8
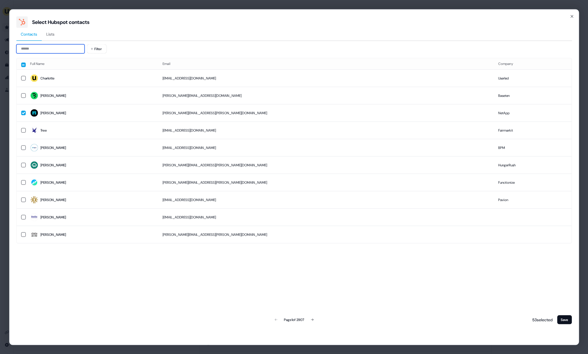
click at [56, 49] on input at bounding box center [50, 48] width 68 height 9
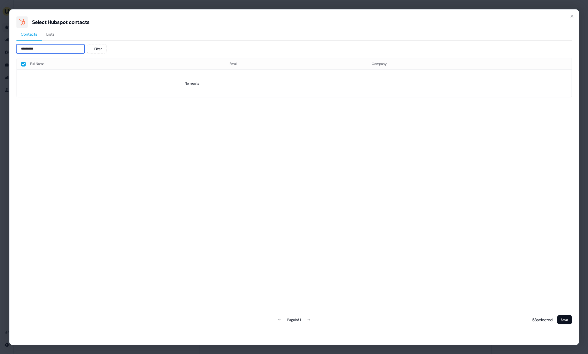
drag, startPoint x: 22, startPoint y: 49, endPoint x: 28, endPoint y: 48, distance: 5.5
click at [22, 49] on input "*********" at bounding box center [50, 48] width 68 height 9
type input "**********"
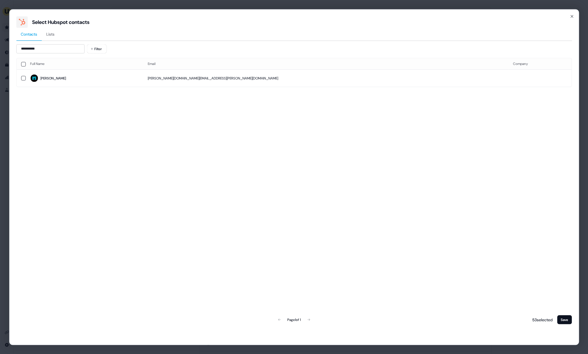
click at [121, 100] on div "Full Name Email Company [PERSON_NAME].[PERSON_NAME]@[DOMAIN_NAME] Page 1 of 1 5…" at bounding box center [294, 191] width 556 height 267
click at [109, 84] on td "[PERSON_NAME]" at bounding box center [85, 77] width 118 height 17
click at [566, 322] on button "Save" at bounding box center [564, 319] width 15 height 9
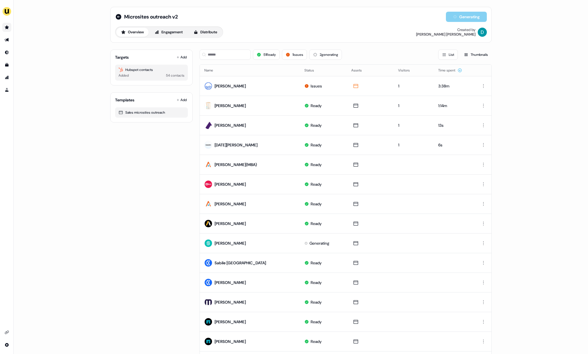
click at [228, 60] on div "51 Ready 1 issues 2 generating List Thumbnails" at bounding box center [346, 54] width 292 height 19
click at [222, 56] on input at bounding box center [225, 54] width 51 height 10
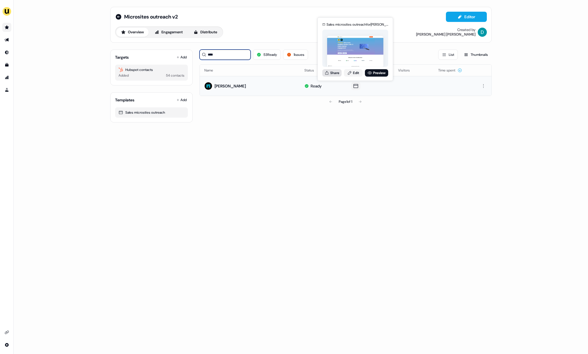
type input "****"
click at [330, 70] on button "Share" at bounding box center [332, 72] width 19 height 7
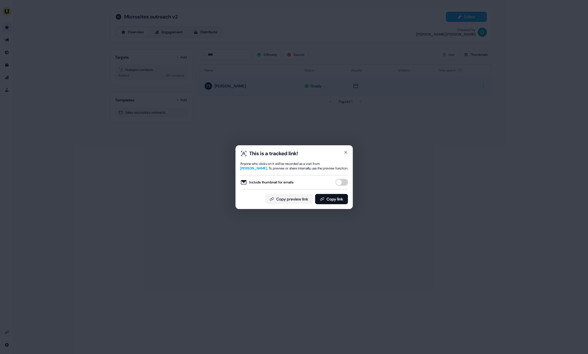
click at [342, 182] on button "Include thumbnail for emails" at bounding box center [342, 182] width 13 height 7
click at [339, 196] on button "Copy link" at bounding box center [331, 199] width 33 height 10
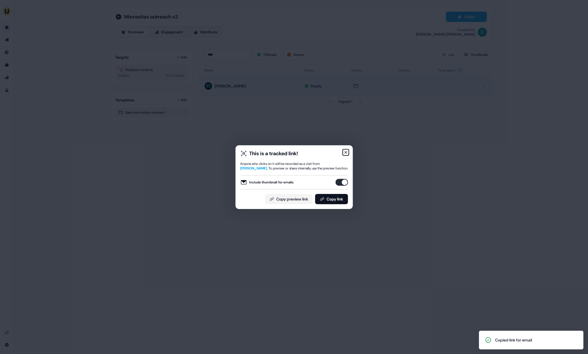
click at [346, 152] on icon "button" at bounding box center [346, 152] width 2 height 2
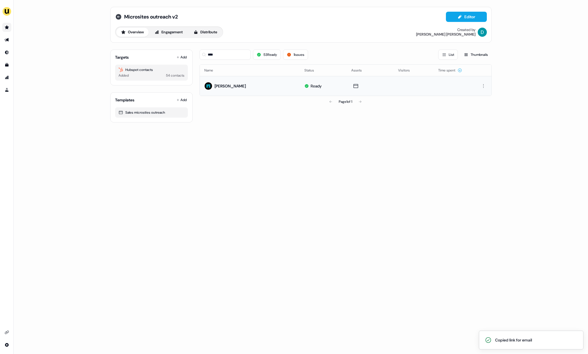
click at [118, 19] on icon at bounding box center [119, 17] width 6 height 6
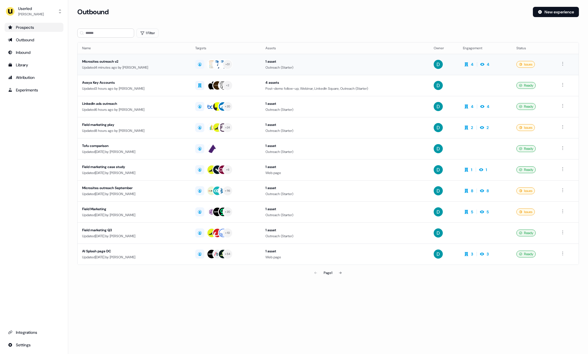
click at [142, 65] on div "Updated 4 minutes ago by [PERSON_NAME]" at bounding box center [134, 68] width 104 height 6
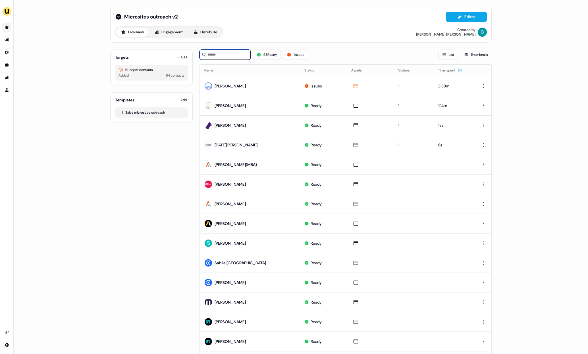
click at [217, 56] on input at bounding box center [225, 54] width 51 height 10
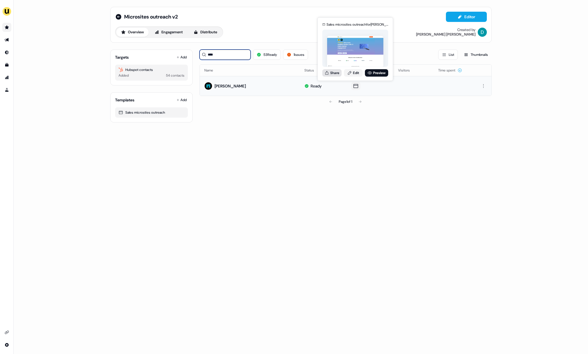
type input "****"
click at [338, 74] on button "Share" at bounding box center [332, 72] width 19 height 7
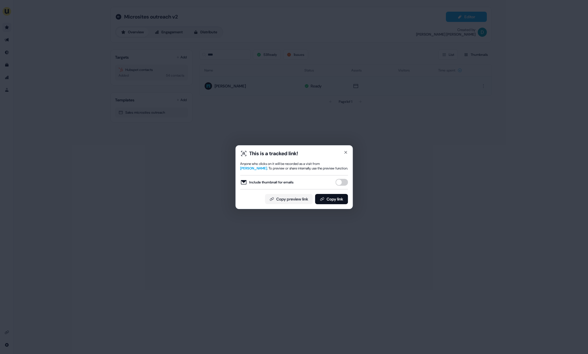
click at [342, 185] on div "Include thumbnail for emails" at bounding box center [294, 182] width 108 height 14
click at [342, 183] on button "Include thumbnail for emails" at bounding box center [342, 182] width 13 height 7
click at [338, 199] on button "Copy link" at bounding box center [331, 199] width 33 height 10
